Goal: Task Accomplishment & Management: Use online tool/utility

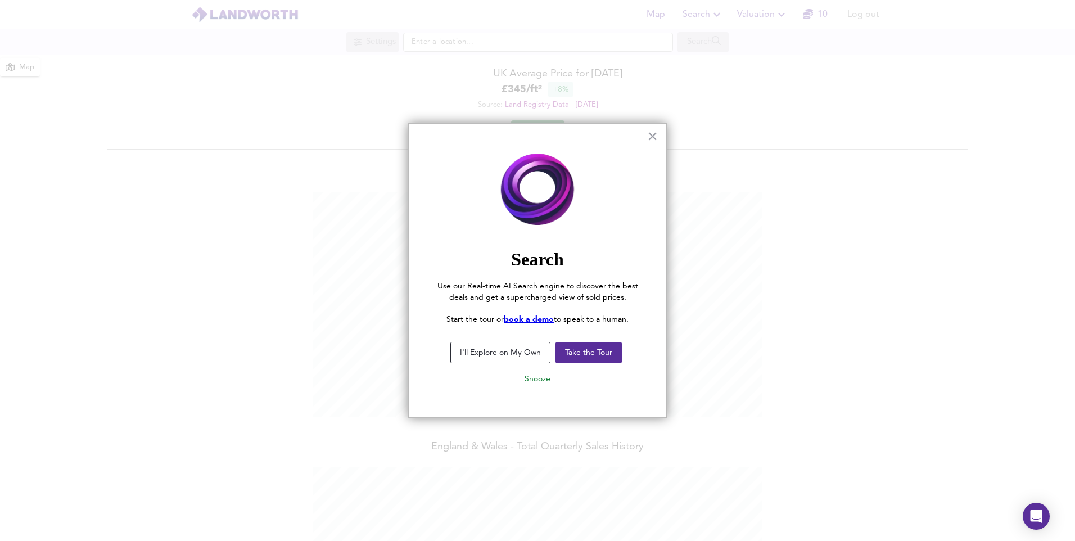
scroll to position [541, 1075]
click at [527, 381] on button "Snooze" at bounding box center [537, 379] width 44 height 20
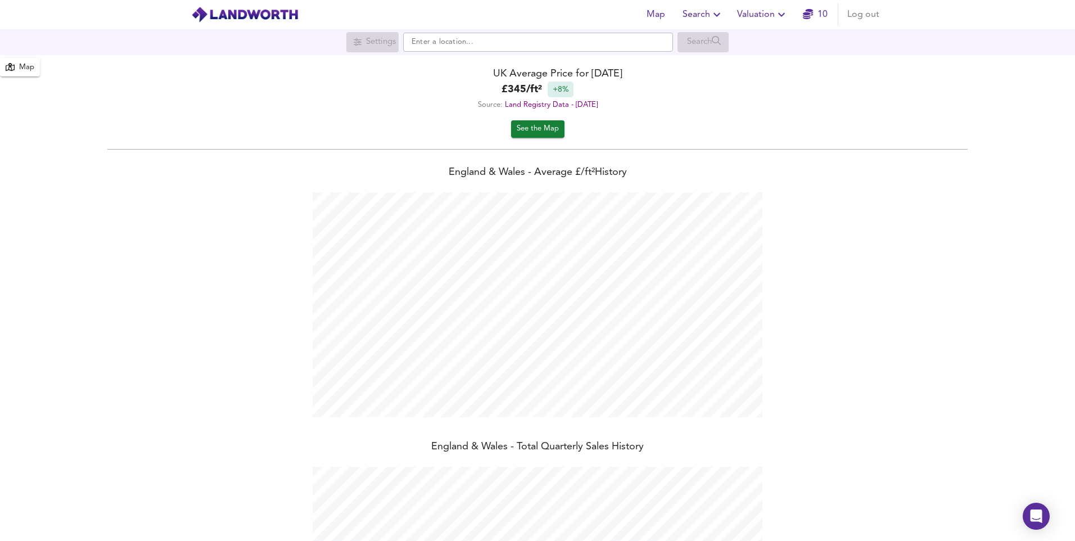
click at [772, 16] on span "Valuation" at bounding box center [762, 15] width 51 height 16
click at [762, 41] on li "New Valuation Report" at bounding box center [762, 40] width 134 height 20
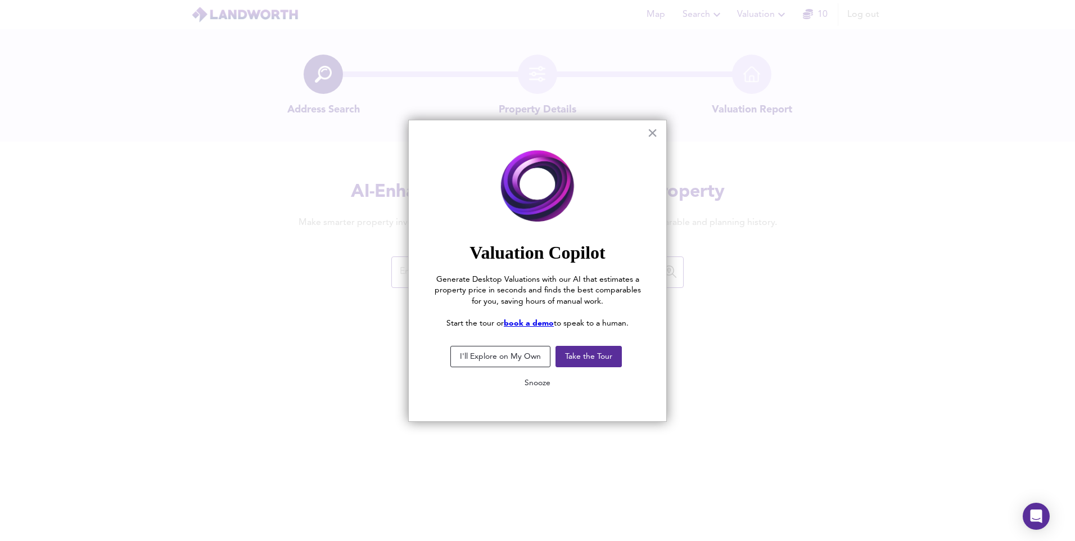
click at [534, 382] on button "Snooze" at bounding box center [537, 383] width 44 height 20
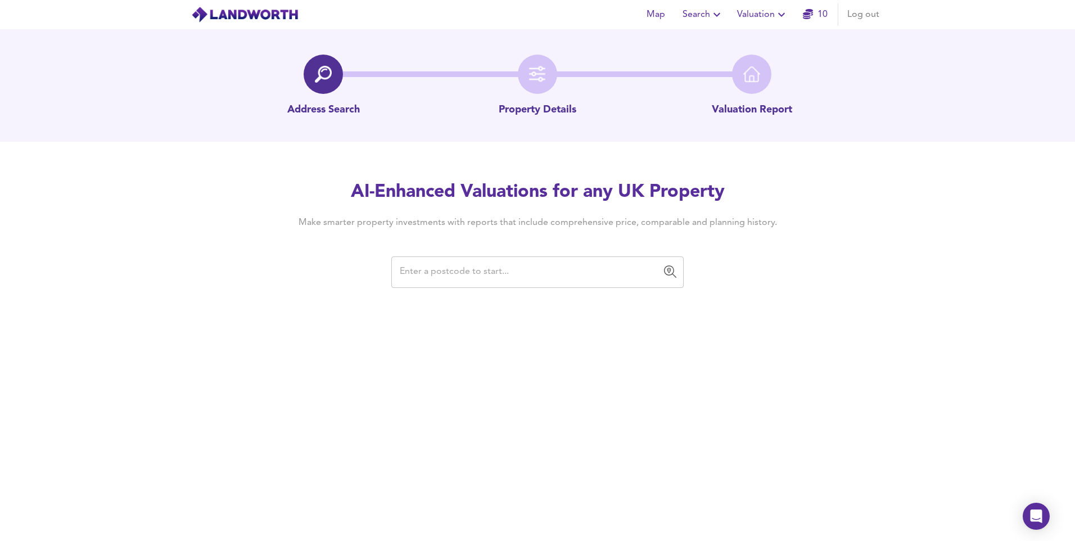
click at [530, 271] on input "text" at bounding box center [528, 271] width 265 height 21
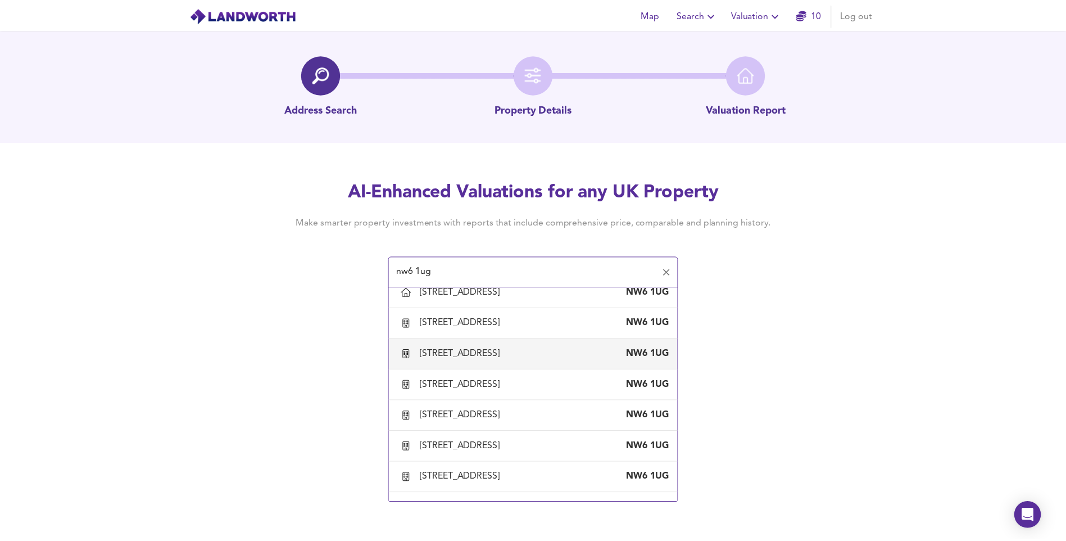
scroll to position [1068, 0]
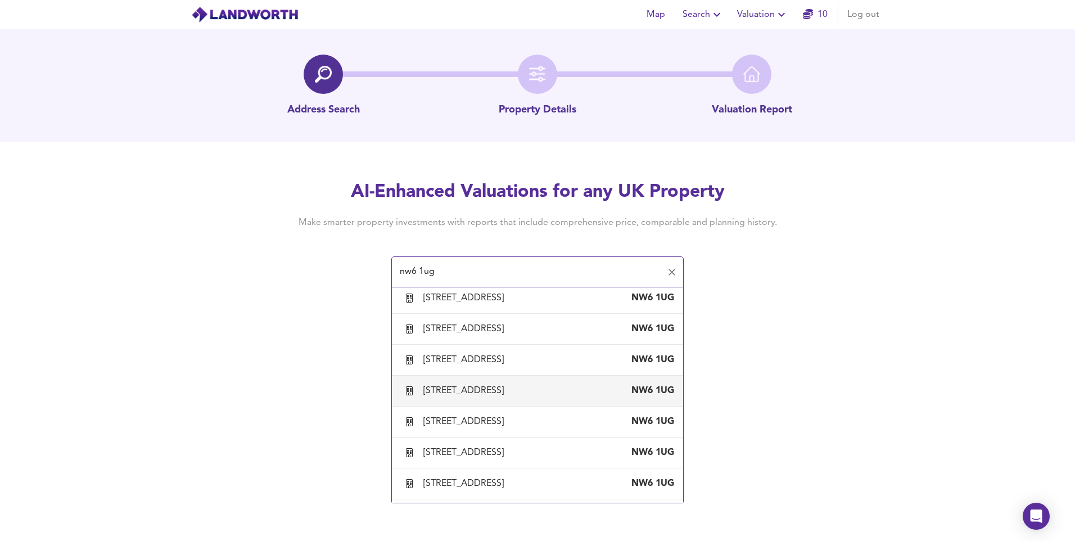
click at [508, 397] on div "Flat 5, 13 Parsifal Road, London, Camden" at bounding box center [465, 390] width 85 height 12
type input "Flat 5, 13 Parsifal Road, London, Camden"
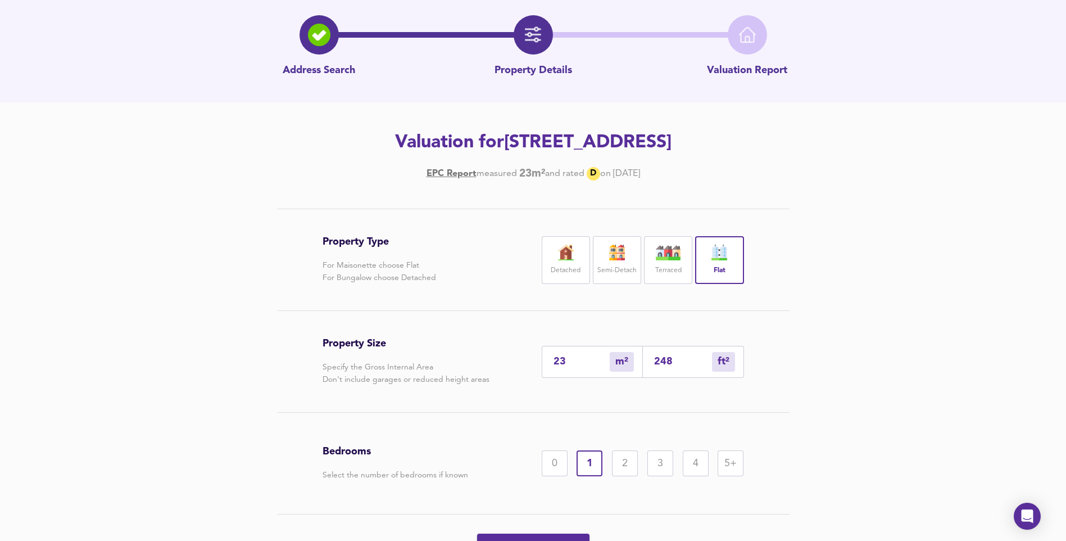
scroll to position [56, 0]
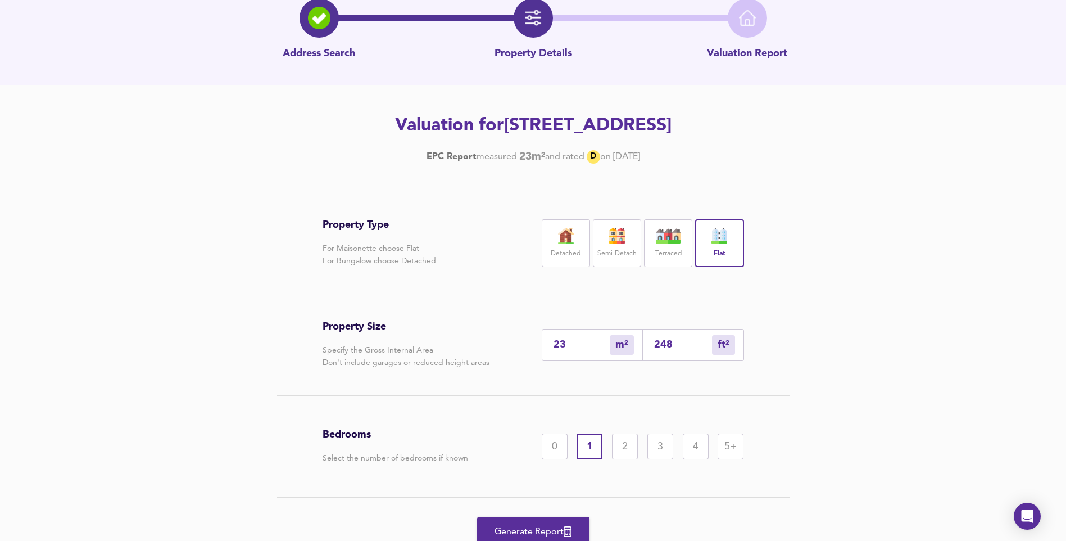
click at [505, 528] on span "Generate Report" at bounding box center [533, 532] width 90 height 16
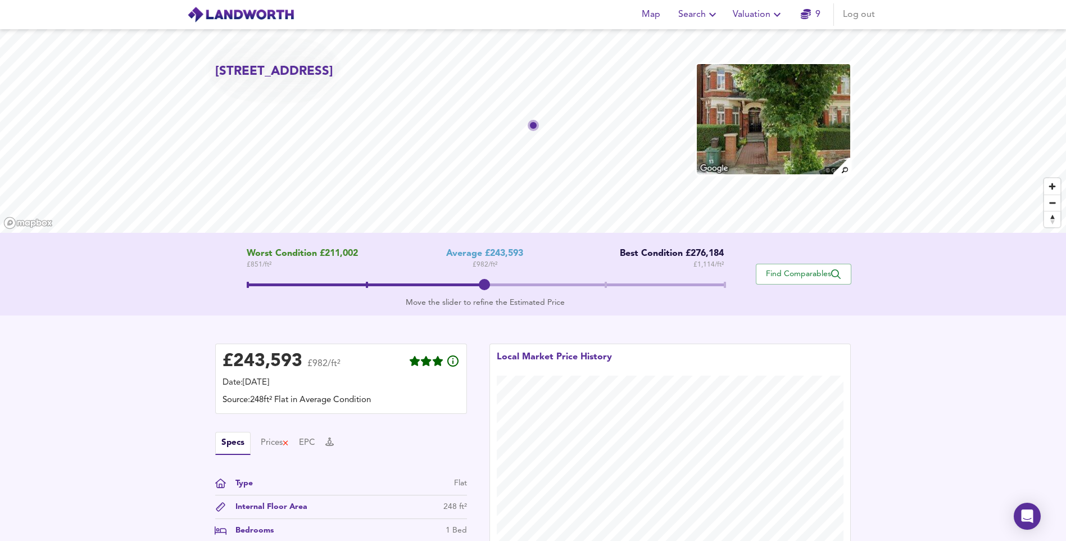
click at [758, 17] on span "Valuation" at bounding box center [758, 15] width 51 height 16
click at [755, 42] on li "New Valuation Report" at bounding box center [758, 40] width 134 height 20
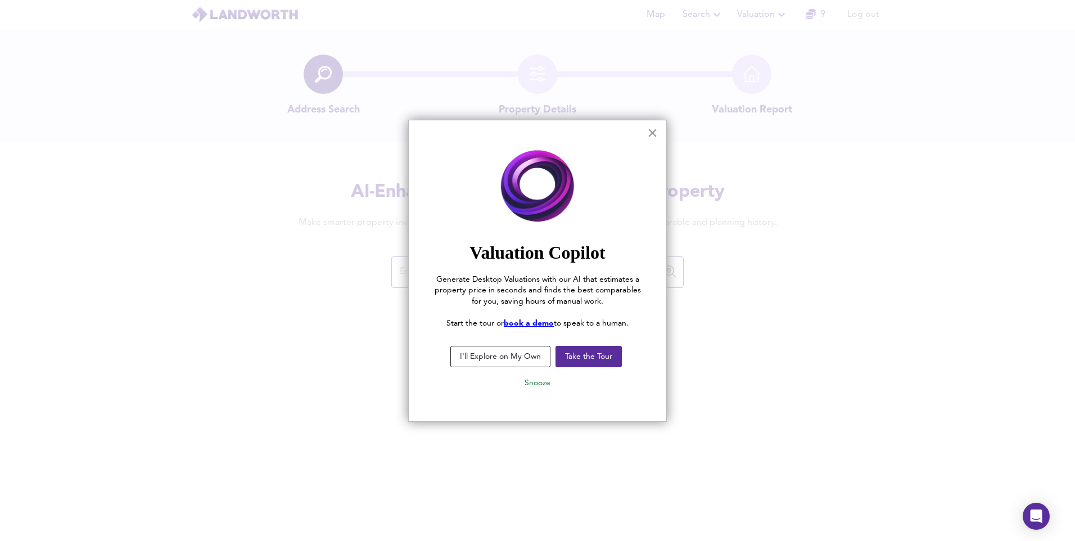
click at [650, 131] on button "×" at bounding box center [652, 133] width 11 height 18
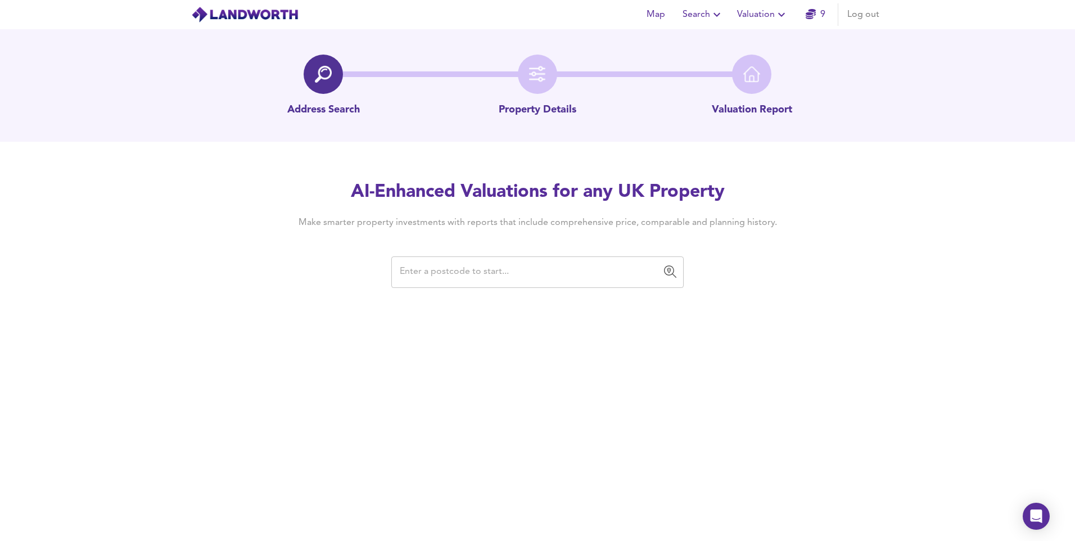
click at [504, 275] on input "text" at bounding box center [528, 271] width 265 height 21
paste input "CR0 6TH"
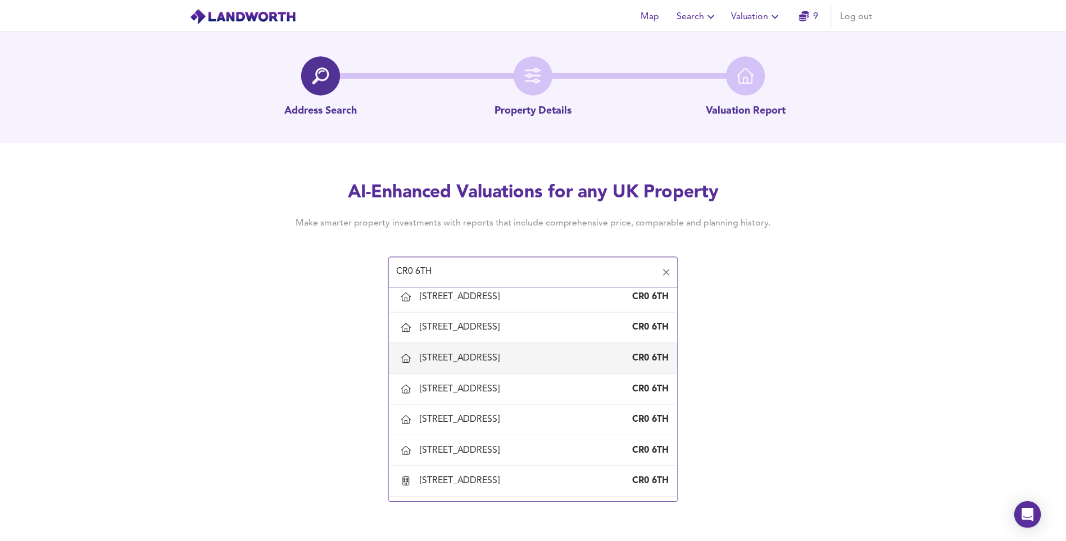
scroll to position [450, 0]
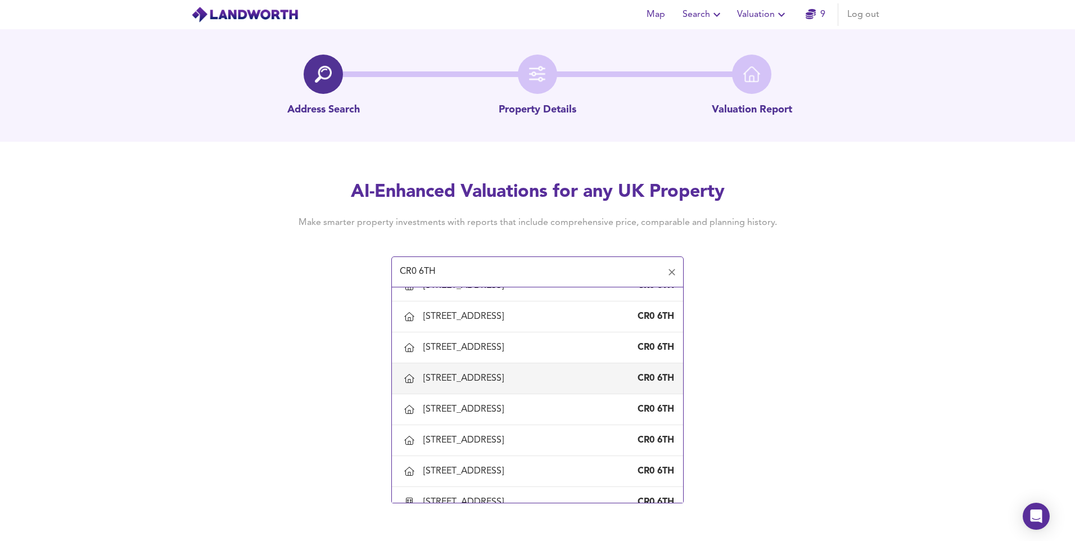
click at [463, 379] on div "16A Alpha Road, Croydon" at bounding box center [465, 378] width 85 height 12
type input "16A Alpha Road, Croydon"
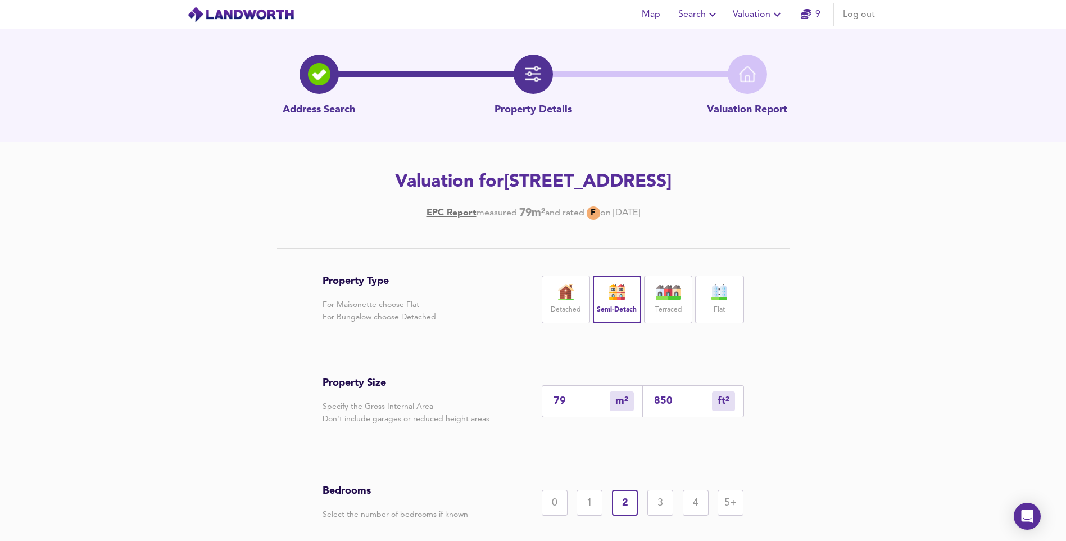
drag, startPoint x: 567, startPoint y: 395, endPoint x: 472, endPoint y: 408, distance: 95.8
click at [472, 408] on div "Property Size Specify the Gross Internal Area Don't include garages or reduced …" at bounding box center [534, 400] width 422 height 101
type input "6"
type input "65"
type input "67"
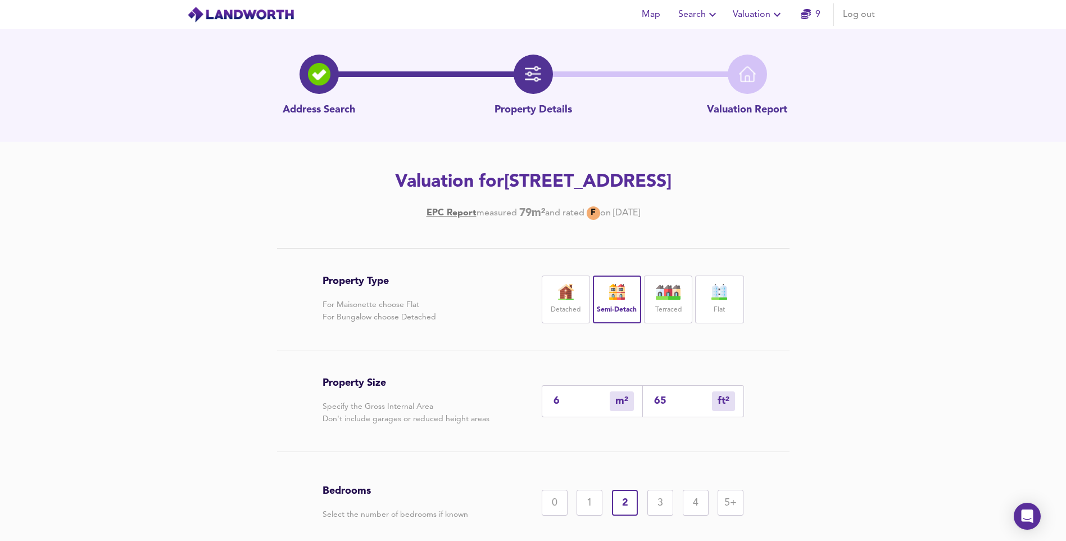
type input "721"
type input "67"
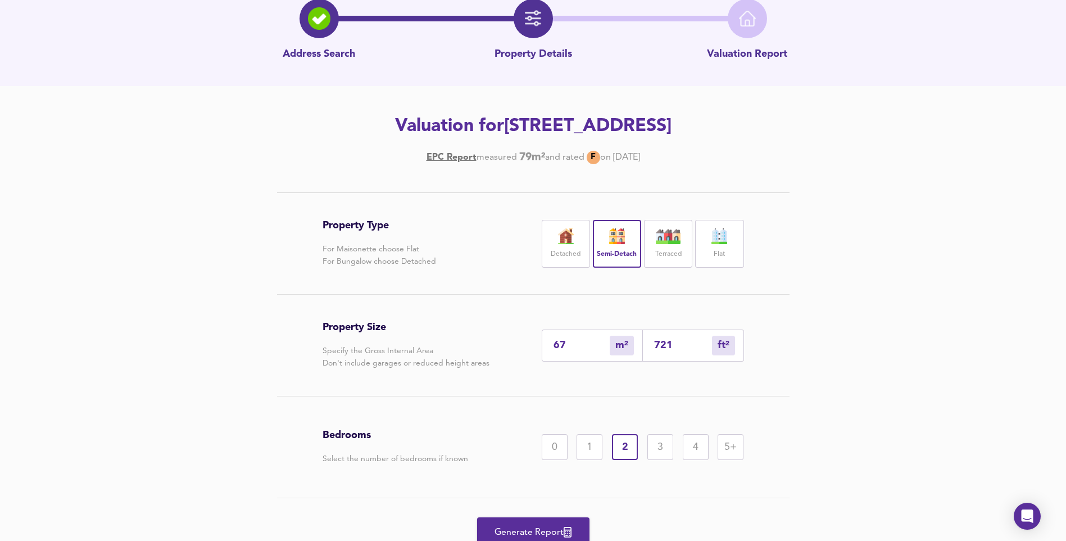
scroll to position [56, 0]
click at [527, 530] on span "Generate Report" at bounding box center [533, 532] width 90 height 16
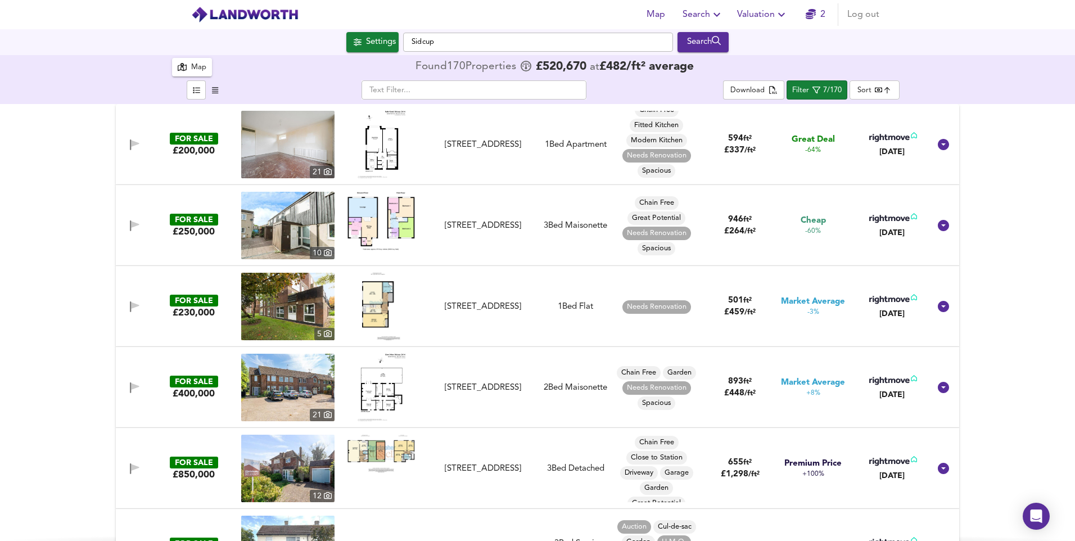
scroll to position [130, 0]
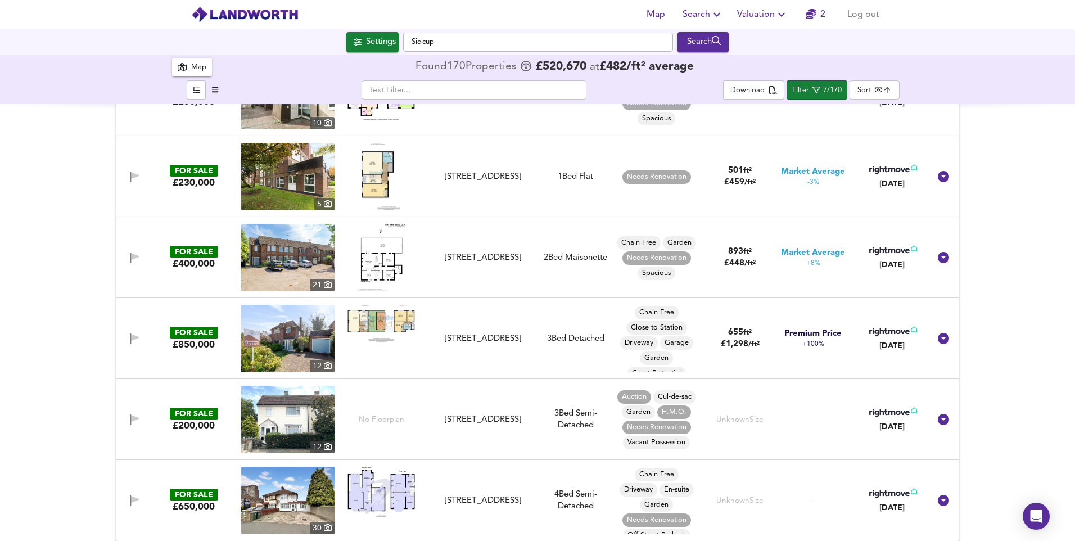
click at [364, 488] on img at bounding box center [380, 492] width 67 height 51
click at [310, 502] on img at bounding box center [287, 500] width 93 height 67
click at [273, 346] on img at bounding box center [287, 338] width 93 height 67
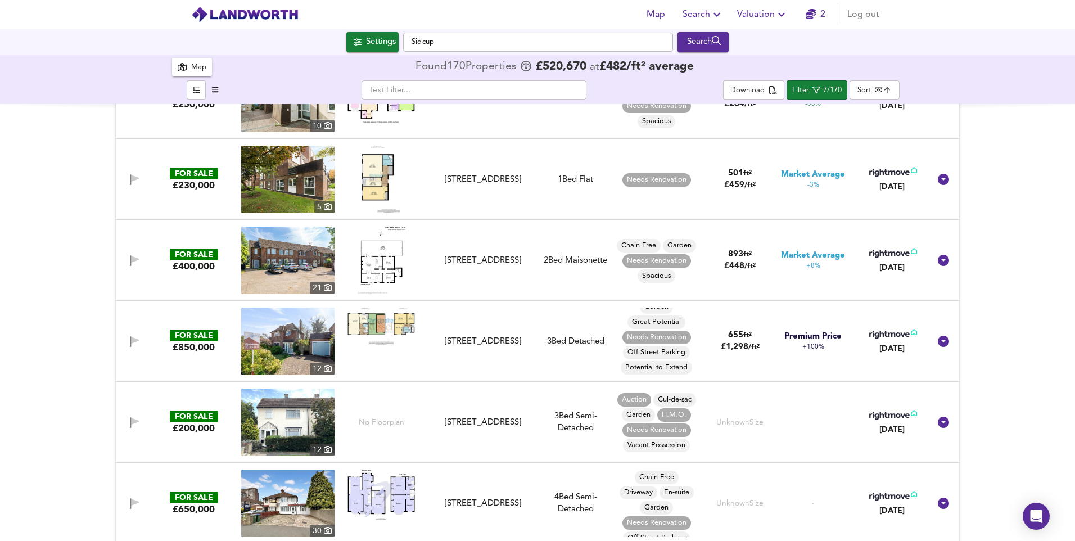
scroll to position [130, 0]
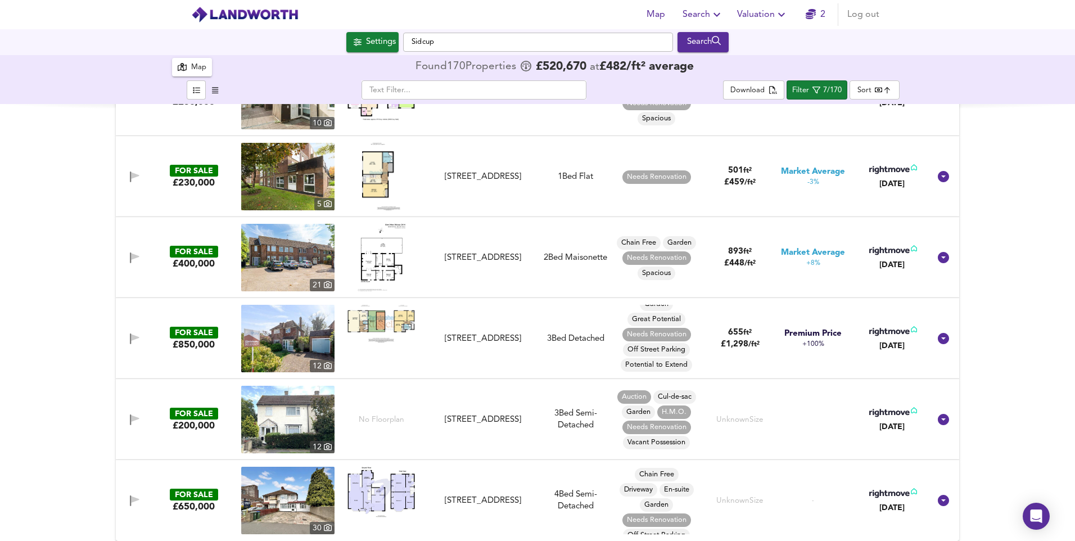
click at [216, 90] on icon "button" at bounding box center [215, 90] width 6 height 7
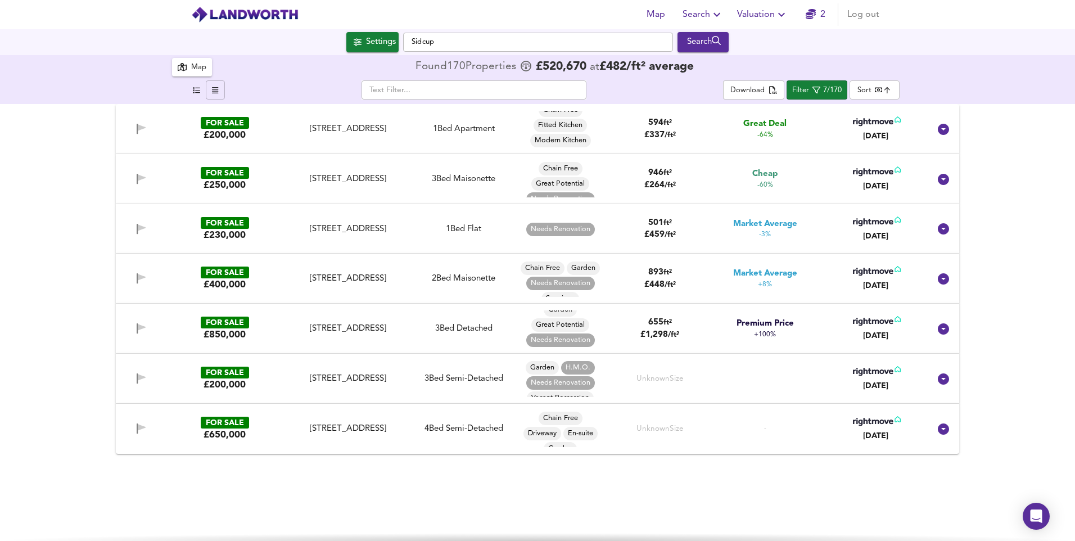
scroll to position [24, 0]
click at [191, 92] on span "button" at bounding box center [195, 90] width 13 height 13
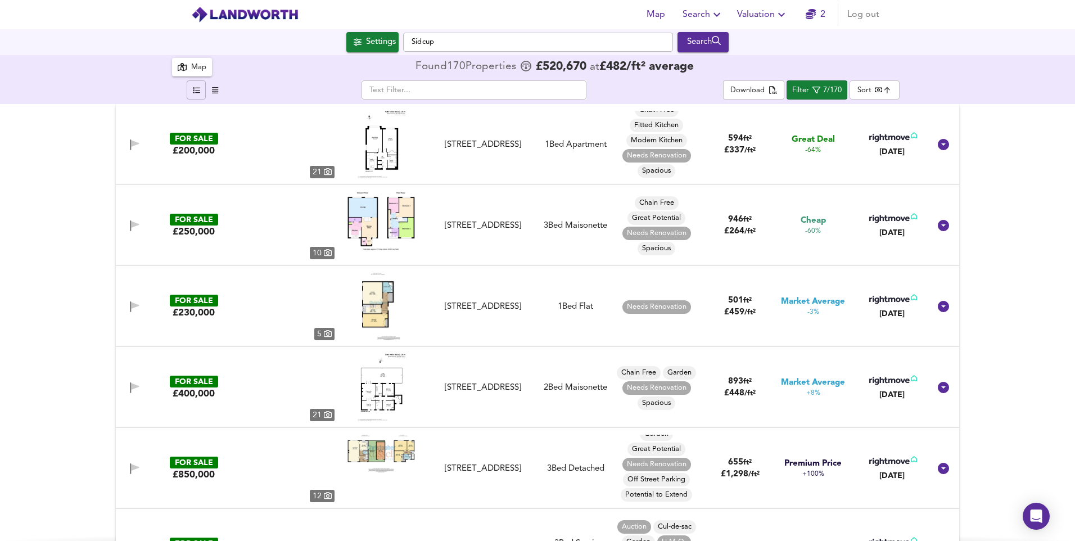
scroll to position [0, 0]
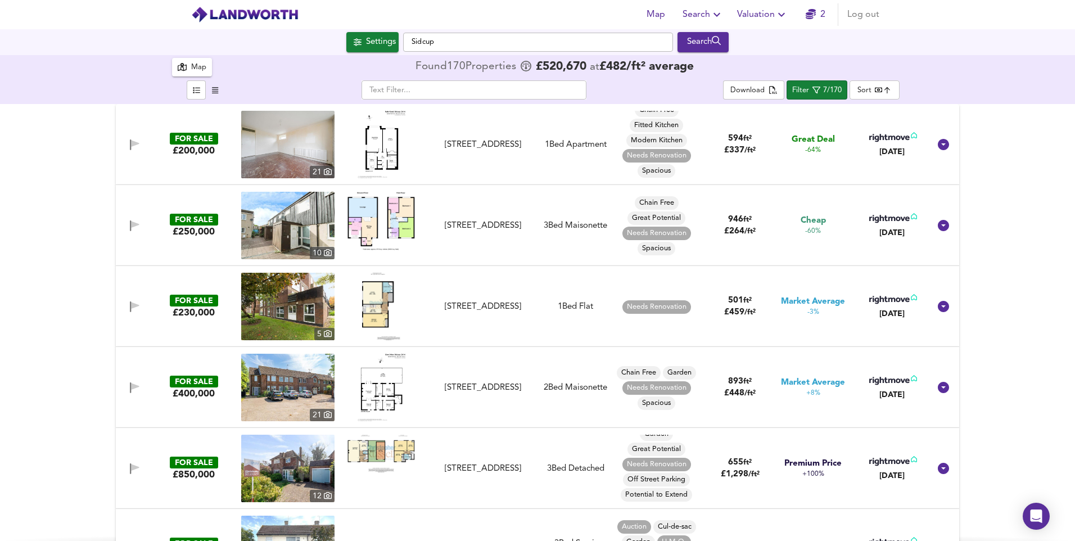
click at [878, 91] on body "Map Search Valuation 2 Log out Settings Sidcup Search 170 Results Average Price…" at bounding box center [537, 270] width 1075 height 541
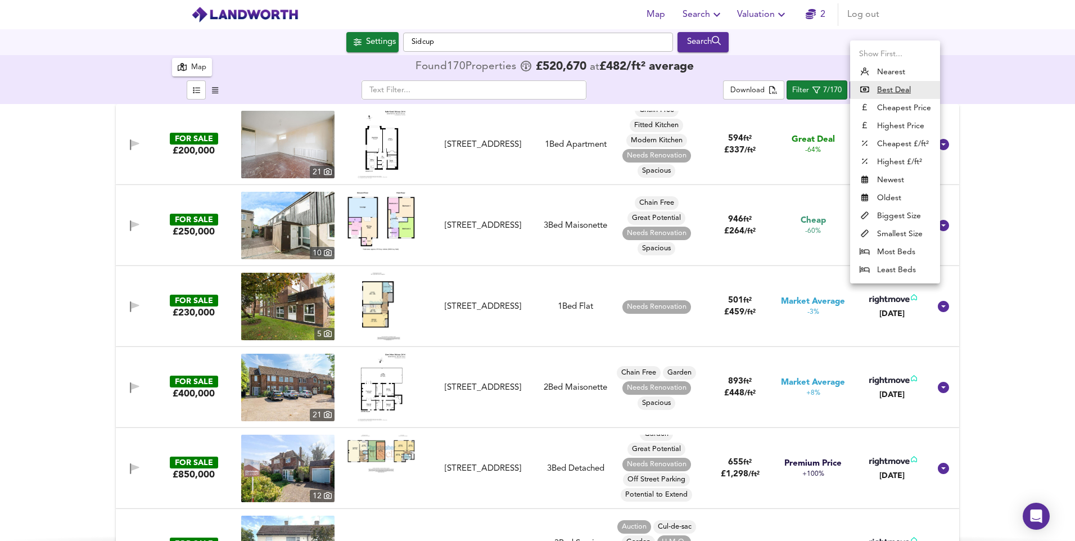
click at [904, 149] on li "Cheapest £/ft²" at bounding box center [895, 144] width 90 height 18
type input "lowppsf"
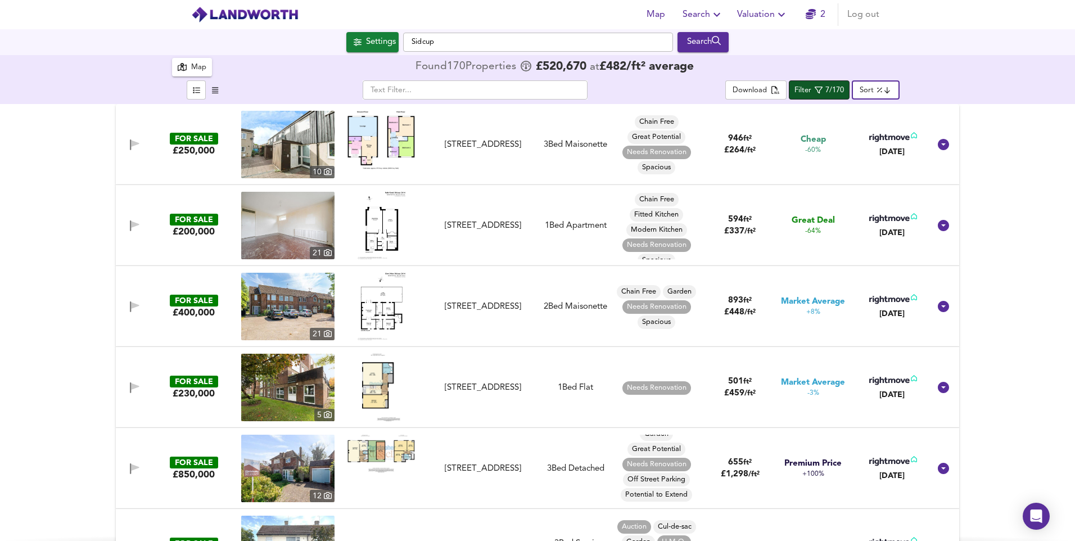
click at [799, 83] on span "Filter 7/170" at bounding box center [818, 90] width 49 height 14
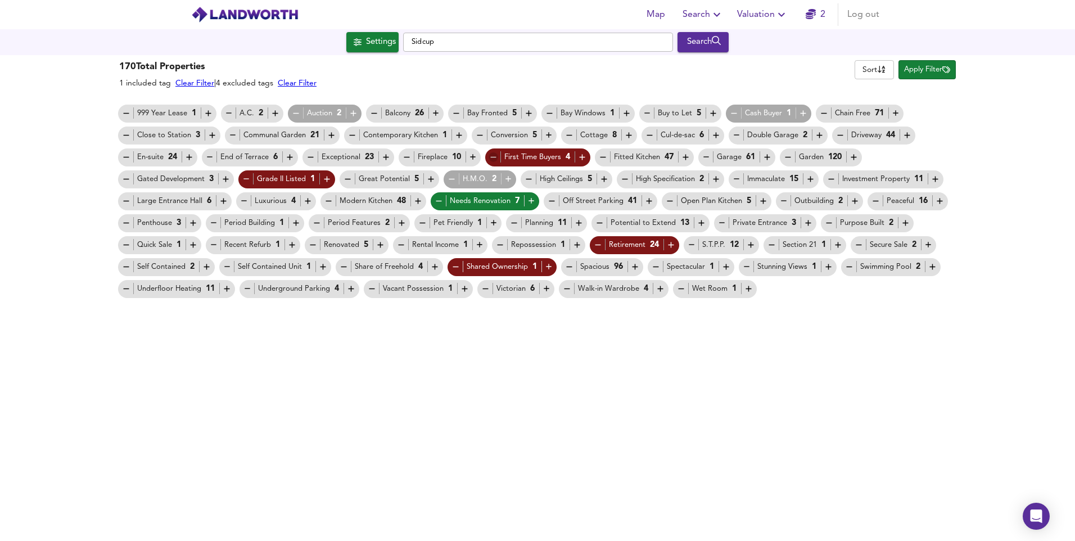
click at [492, 158] on icon "button" at bounding box center [493, 157] width 10 height 10
click at [440, 203] on icon "button" at bounding box center [439, 201] width 10 height 10
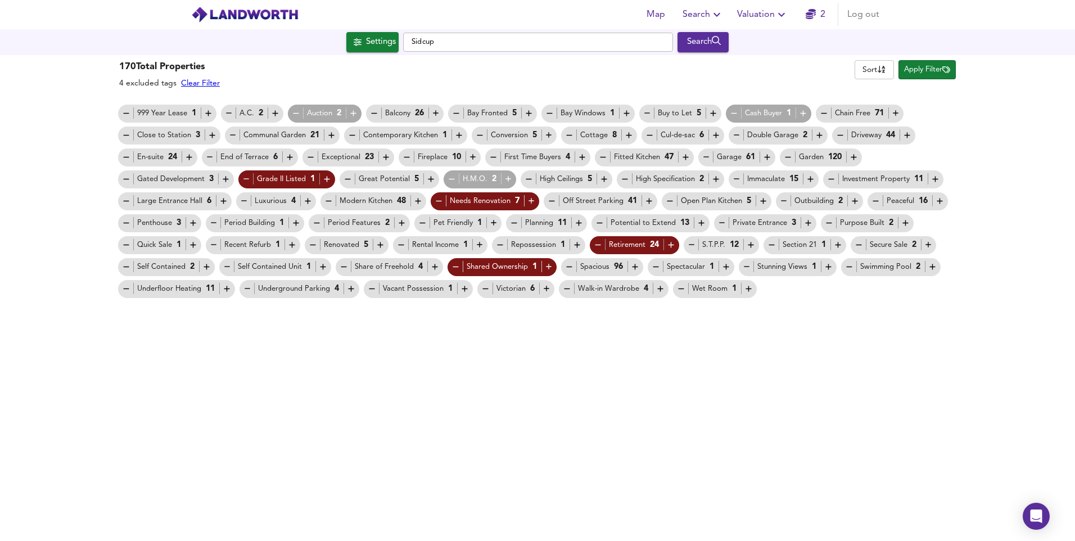
click at [436, 201] on icon "button" at bounding box center [439, 201] width 6 height 1
click at [246, 180] on icon "button" at bounding box center [247, 179] width 10 height 10
click at [595, 248] on icon "button" at bounding box center [598, 245] width 10 height 10
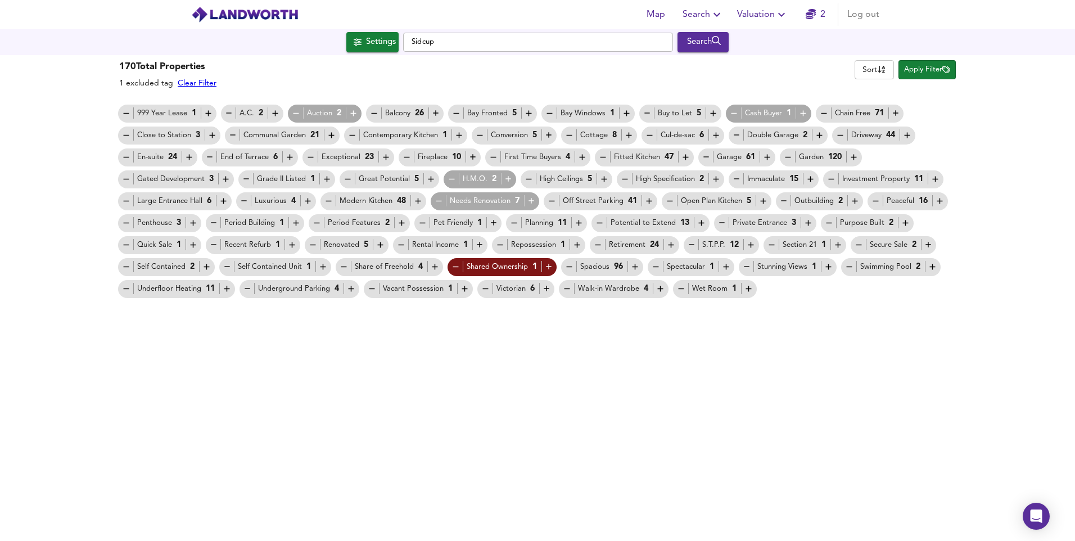
click at [601, 247] on icon "button" at bounding box center [598, 245] width 10 height 10
click at [929, 69] on span "Apply Filter" at bounding box center [927, 70] width 46 height 13
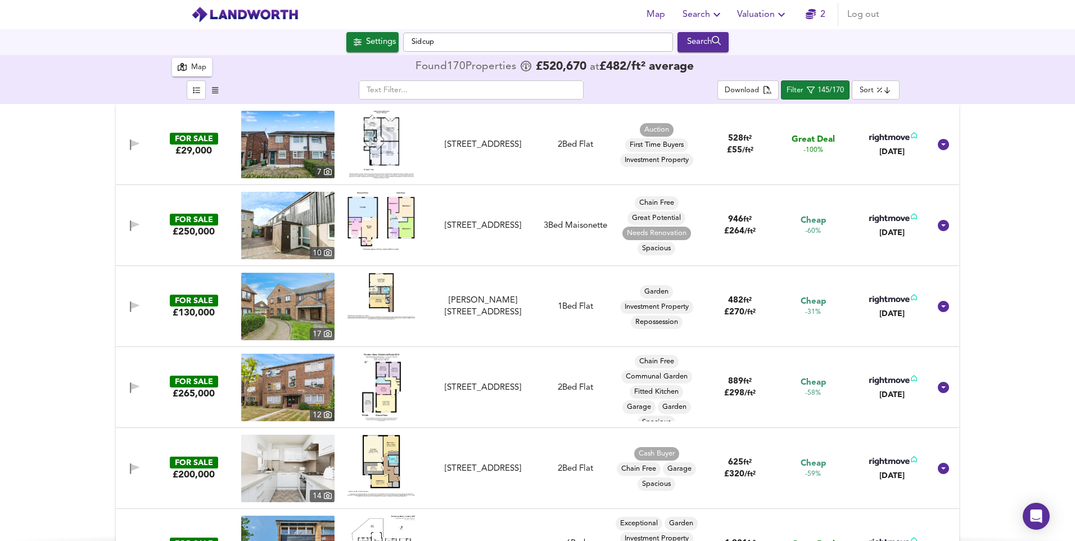
click at [268, 143] on img at bounding box center [287, 144] width 93 height 67
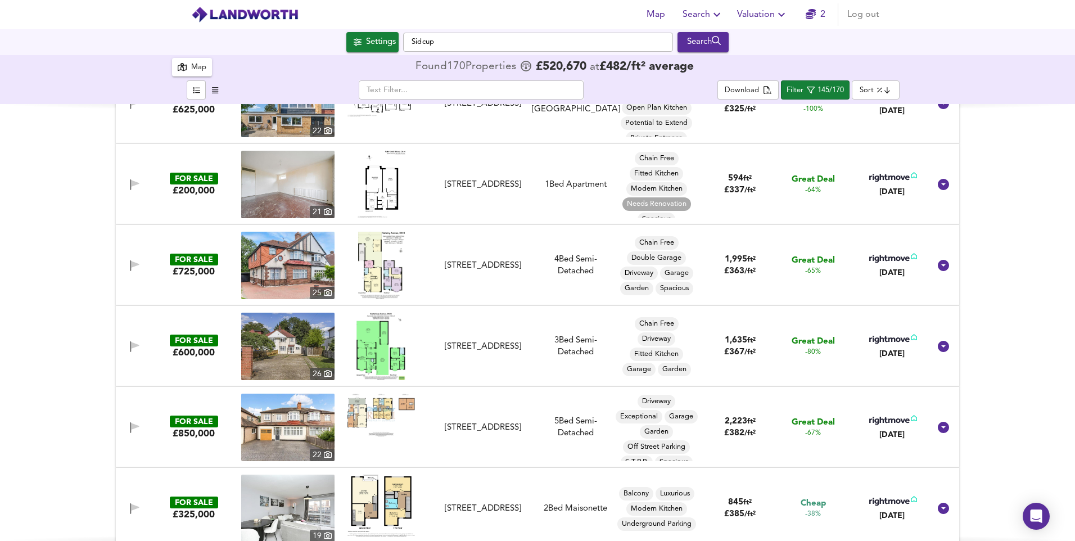
scroll to position [450, 0]
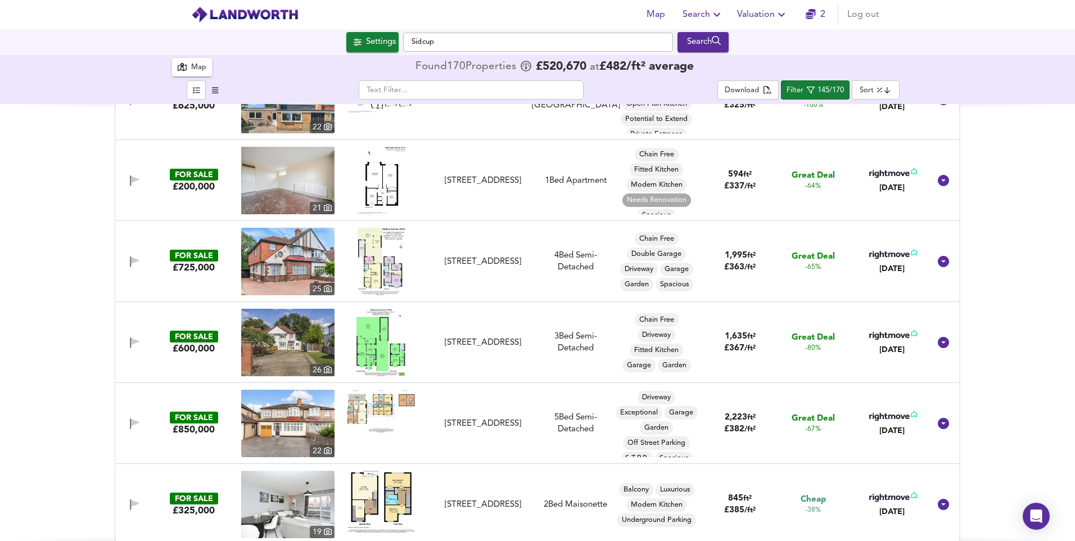
click at [380, 409] on img at bounding box center [380, 411] width 67 height 43
click at [266, 442] on img at bounding box center [287, 423] width 93 height 67
click at [297, 335] on img at bounding box center [287, 342] width 93 height 67
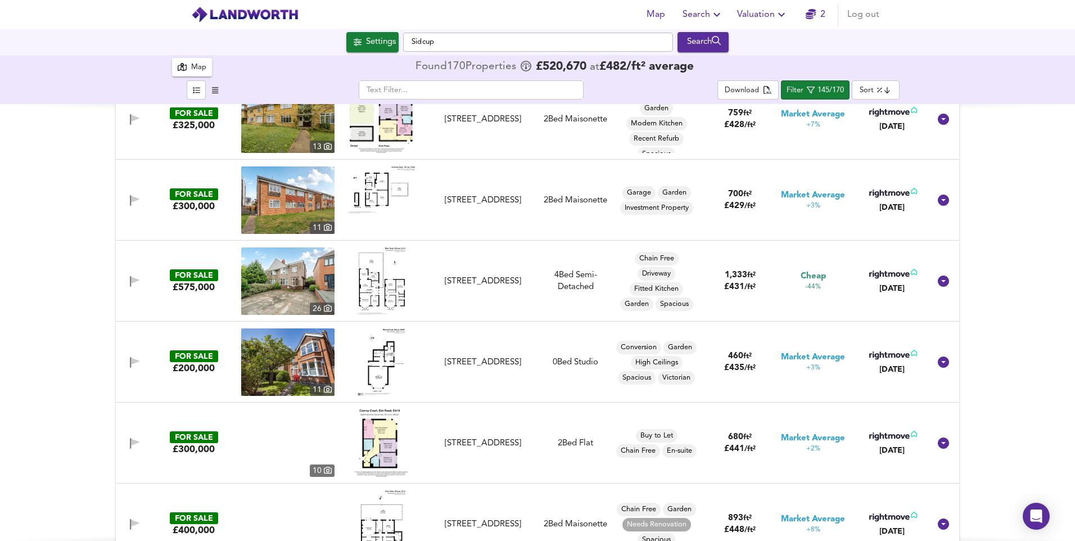
scroll to position [2136, 0]
